Goal: Task Accomplishment & Management: Manage account settings

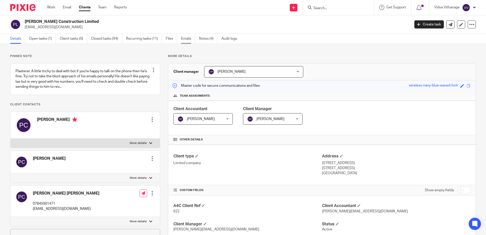
click at [183, 36] on link "Emails" at bounding box center [188, 39] width 14 height 10
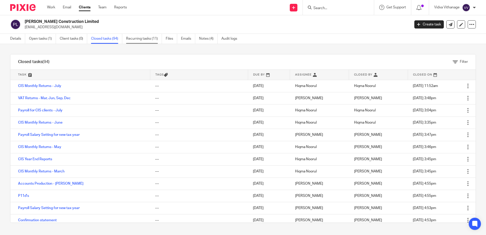
click at [147, 40] on link "Recurring tasks (11)" at bounding box center [144, 39] width 36 height 10
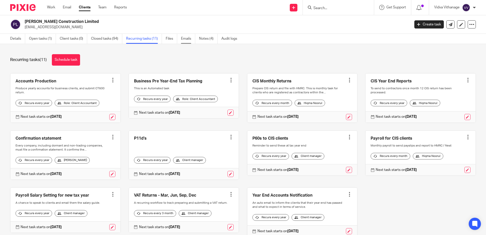
click at [192, 39] on link "Emails" at bounding box center [188, 39] width 14 height 10
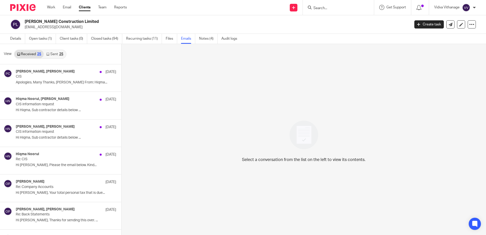
click at [60, 52] on div "25" at bounding box center [61, 54] width 4 height 4
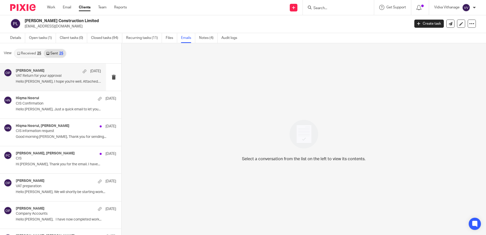
click at [62, 76] on p "VAT Return for your approval" at bounding box center [50, 76] width 68 height 4
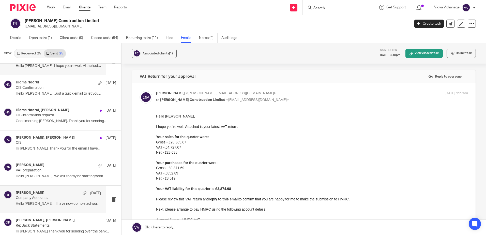
scroll to position [0, 0]
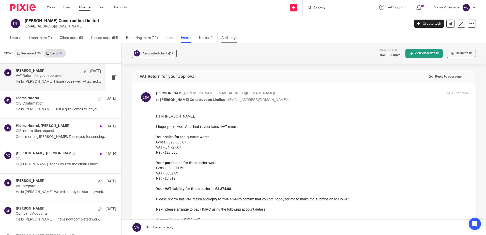
click at [232, 41] on link "Audit logs" at bounding box center [231, 38] width 20 height 10
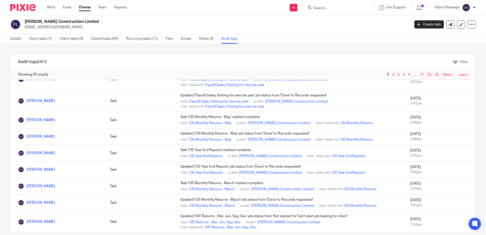
scroll to position [8, 0]
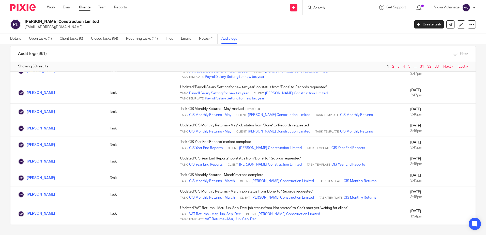
click at [443, 67] on link "Next ›" at bounding box center [447, 67] width 9 height 4
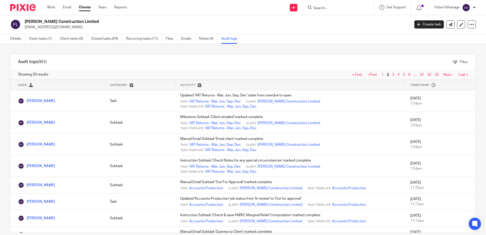
scroll to position [224, 0]
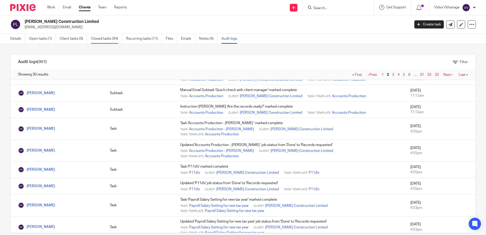
click at [108, 36] on link "Closed tasks (94)" at bounding box center [106, 39] width 31 height 10
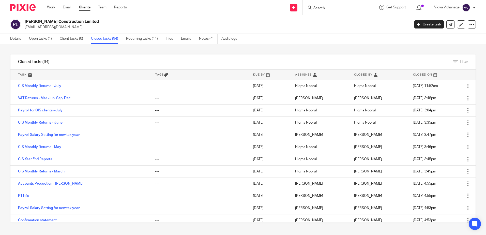
click at [84, 76] on link at bounding box center [79, 75] width 139 height 10
click at [448, 66] on div "Filter" at bounding box center [266, 61] width 418 height 15
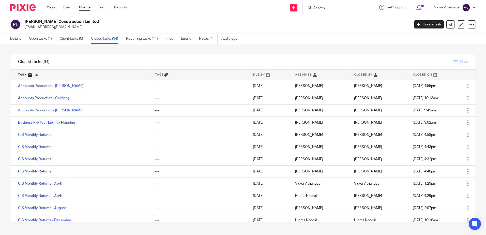
click at [452, 62] on icon at bounding box center [454, 61] width 5 height 5
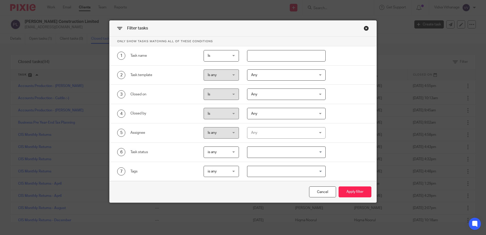
click at [267, 75] on span "Any" at bounding box center [280, 75] width 59 height 11
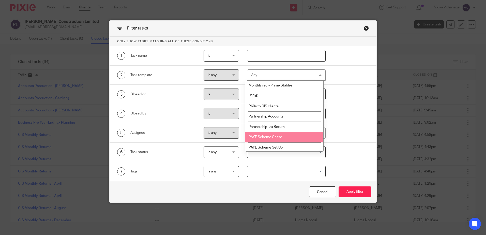
scroll to position [371, 0]
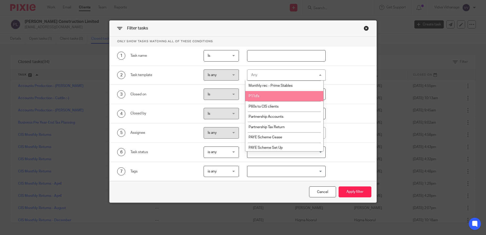
click at [292, 92] on li "P11d's" at bounding box center [284, 96] width 78 height 10
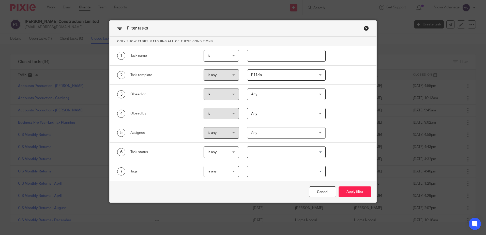
click at [355, 201] on div "Cancel Apply filter" at bounding box center [242, 191] width 267 height 21
click at [355, 193] on button "Apply filter" at bounding box center [354, 191] width 33 height 11
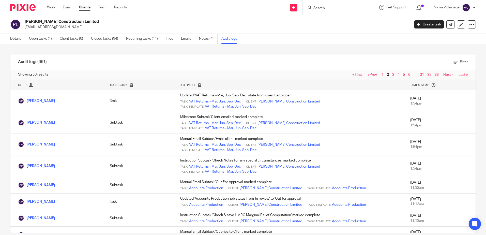
scroll to position [224, 0]
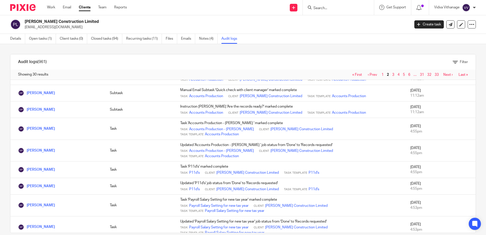
click at [344, 6] on input "Search" at bounding box center [336, 8] width 46 height 5
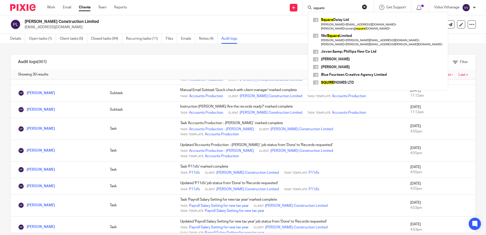
type input "square"
click button "submit" at bounding box center [0, 0] width 0 height 0
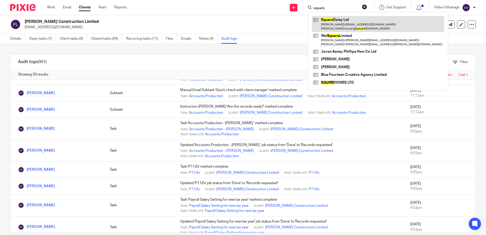
click at [339, 26] on link at bounding box center [378, 24] width 132 height 16
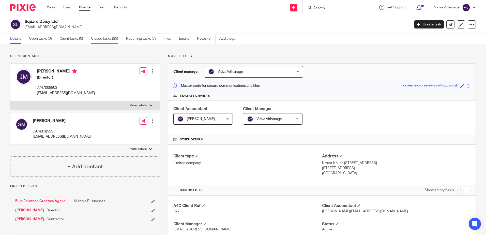
click at [113, 40] on link "Closed tasks (29)" at bounding box center [106, 39] width 31 height 10
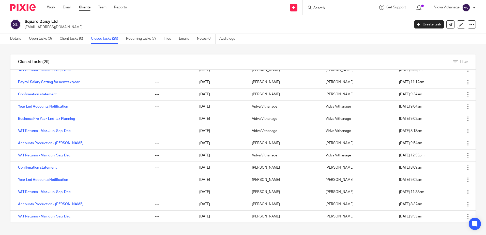
scroll to position [102, 0]
click at [143, 40] on link "Recurring tasks (7)" at bounding box center [143, 39] width 34 height 10
